Goal: Task Accomplishment & Management: Manage account settings

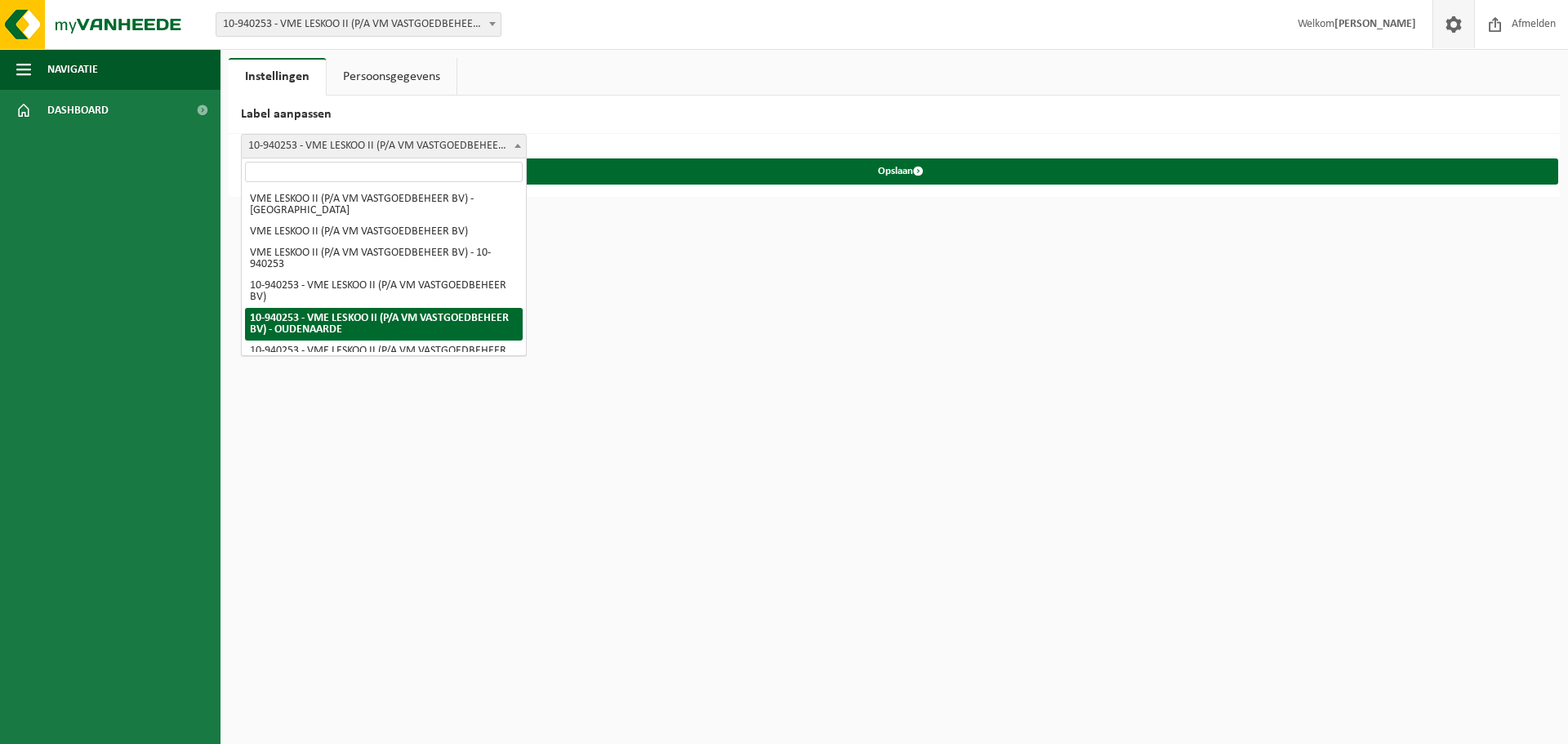
click at [293, 147] on span "10-940253 - VME LESKOO II (P/A VM VASTGOEDBEHEER BV) - OUDENAARDE" at bounding box center [384, 146] width 284 height 23
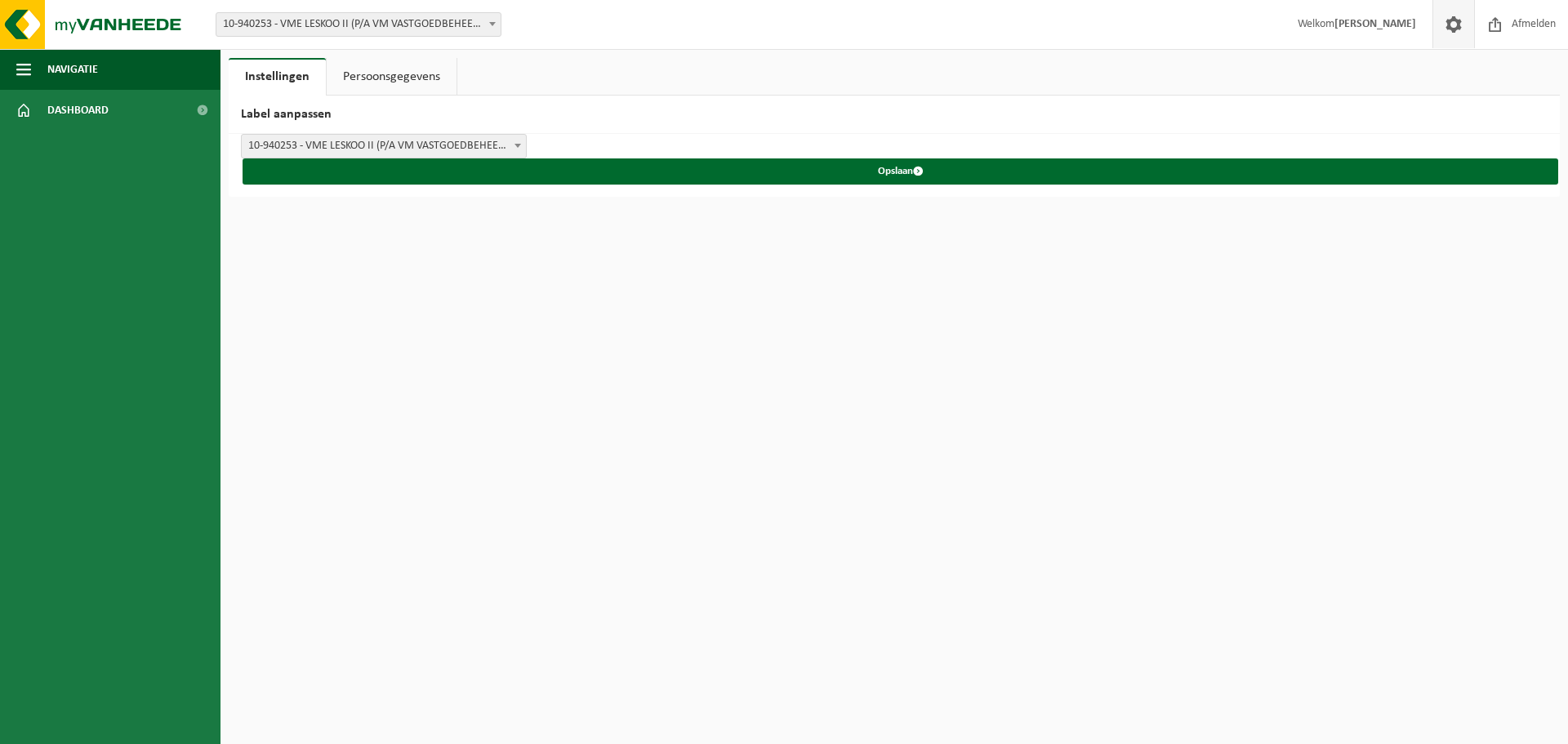
click at [1451, 24] on span at bounding box center [1454, 24] width 25 height 48
click at [404, 79] on link "Persoonsgegevens" at bounding box center [391, 77] width 130 height 38
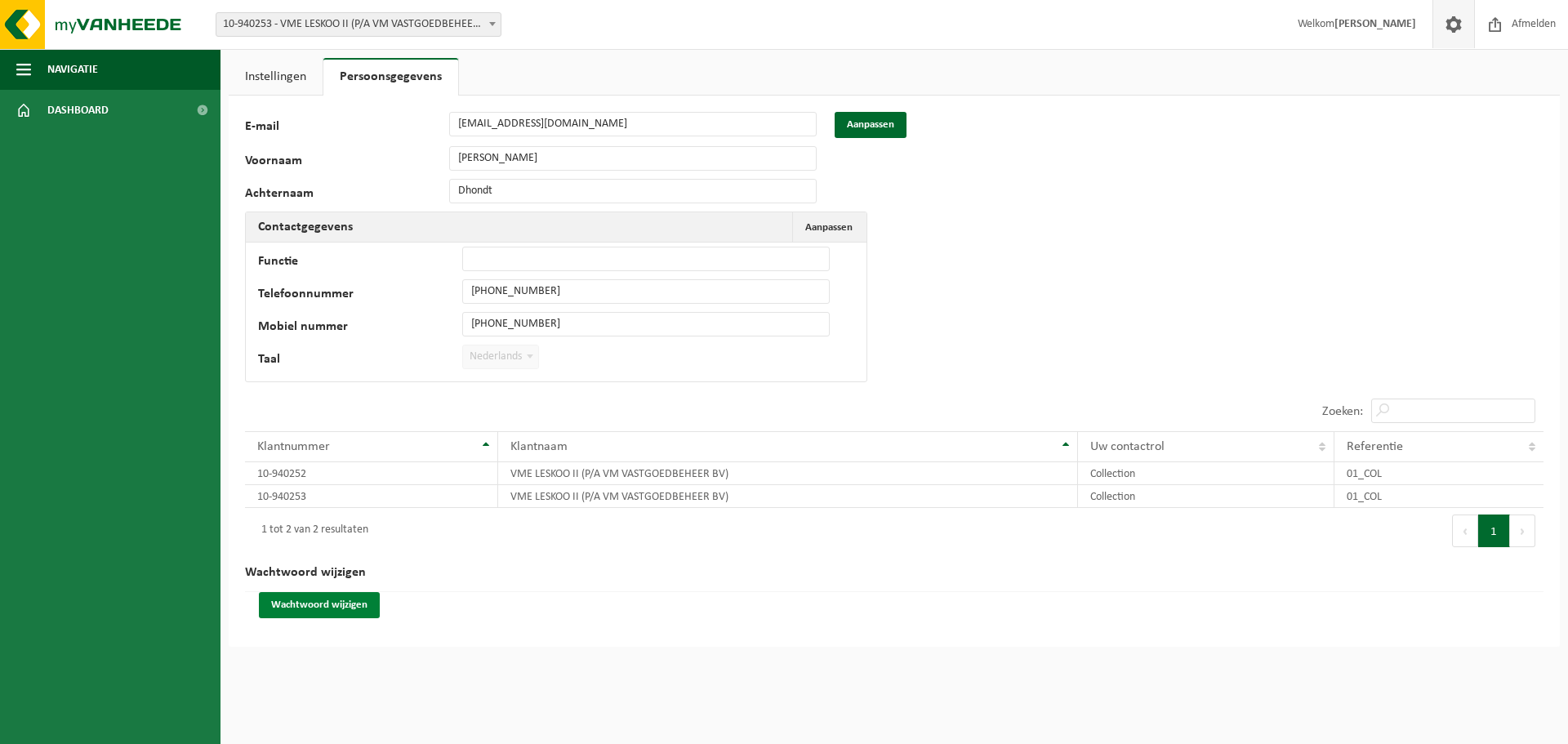
click at [350, 601] on button "Wachtwoord wijzigen" at bounding box center [320, 605] width 121 height 26
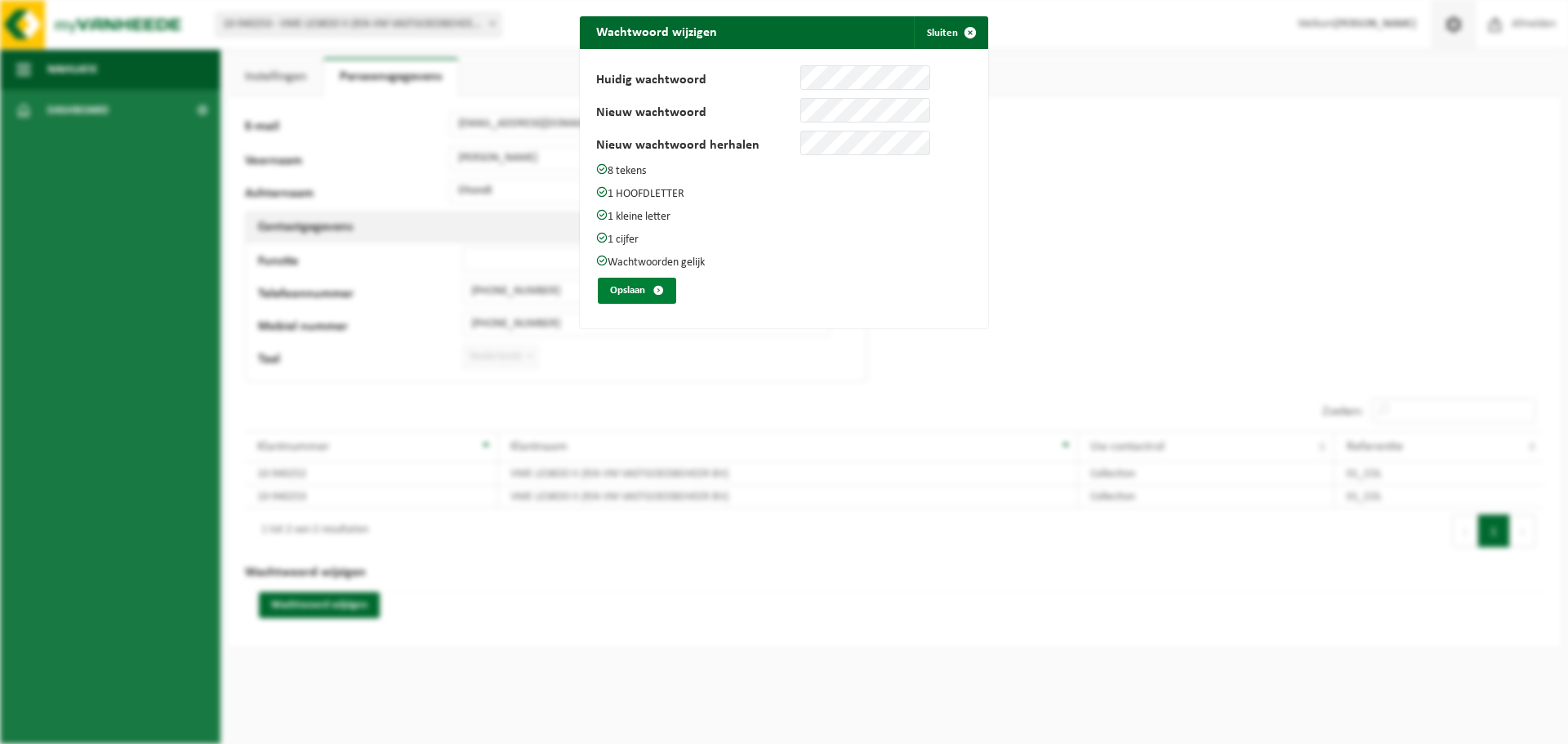
click at [627, 282] on button "Opslaan" at bounding box center [637, 291] width 78 height 26
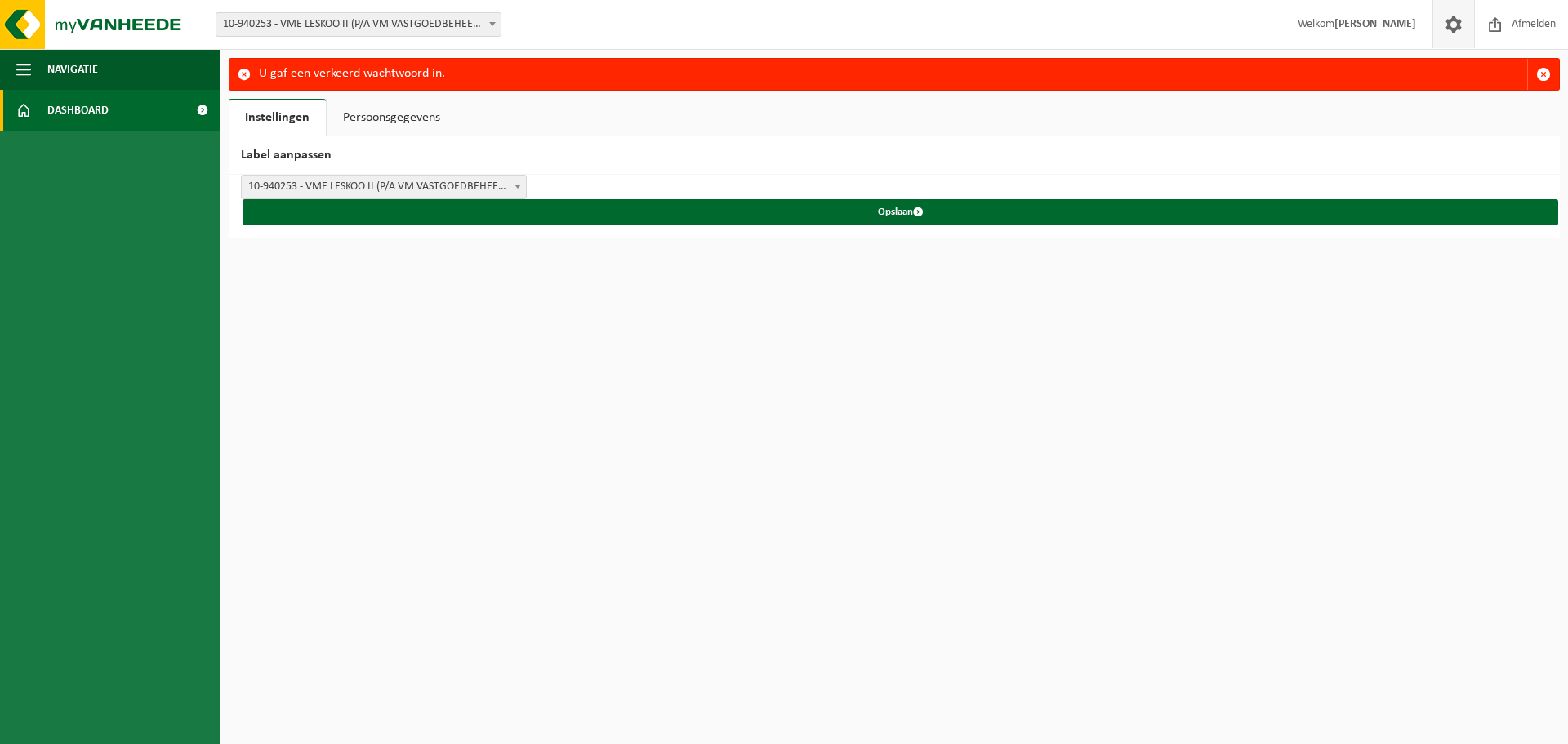
click at [77, 101] on span "Dashboard" at bounding box center [78, 110] width 61 height 40
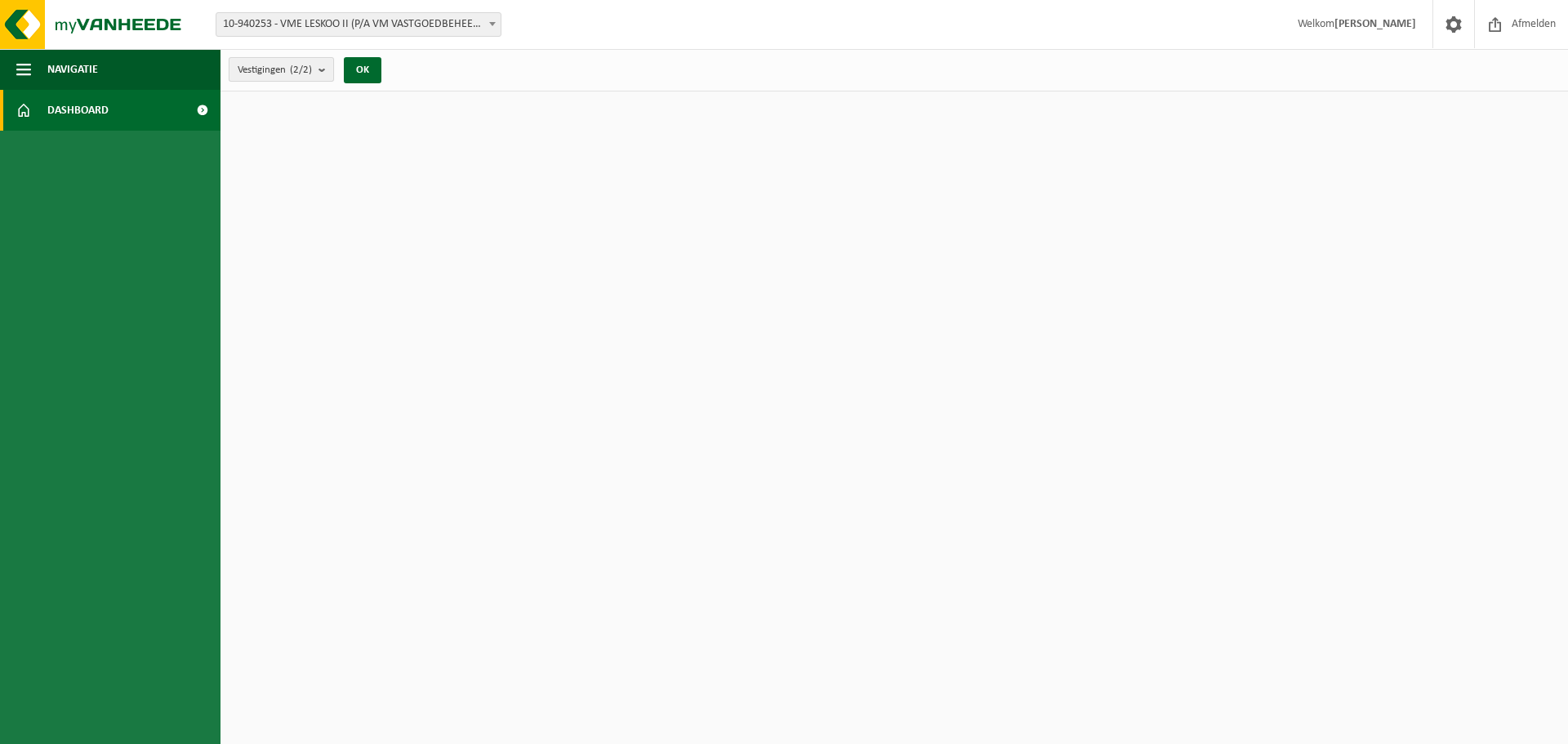
click at [295, 73] on count "(2/2)" at bounding box center [301, 69] width 22 height 11
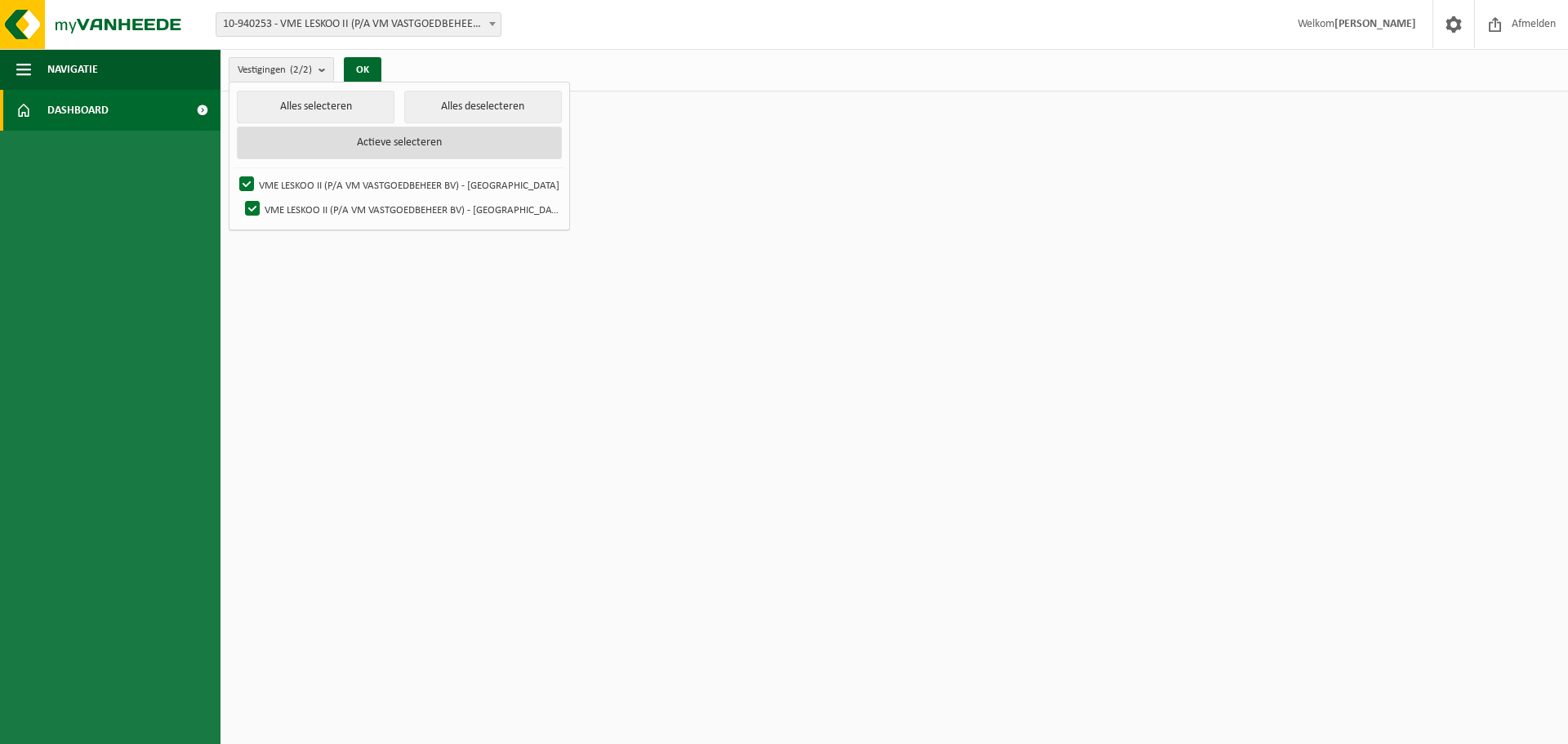
click at [378, 141] on button "Actieve selecteren" at bounding box center [400, 143] width 325 height 33
